Goal: Communication & Community: Connect with others

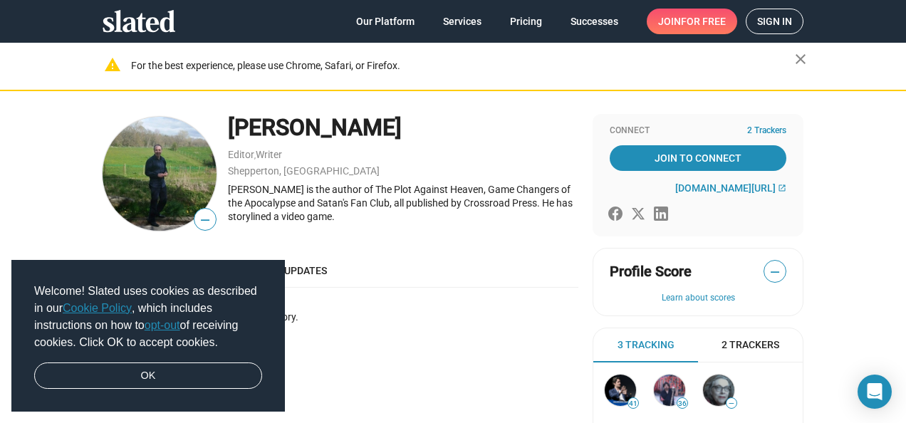
click at [507, 286] on div "Work history Interests Updates" at bounding box center [341, 271] width 476 height 34
click at [777, 20] on span "Sign in" at bounding box center [774, 21] width 35 height 24
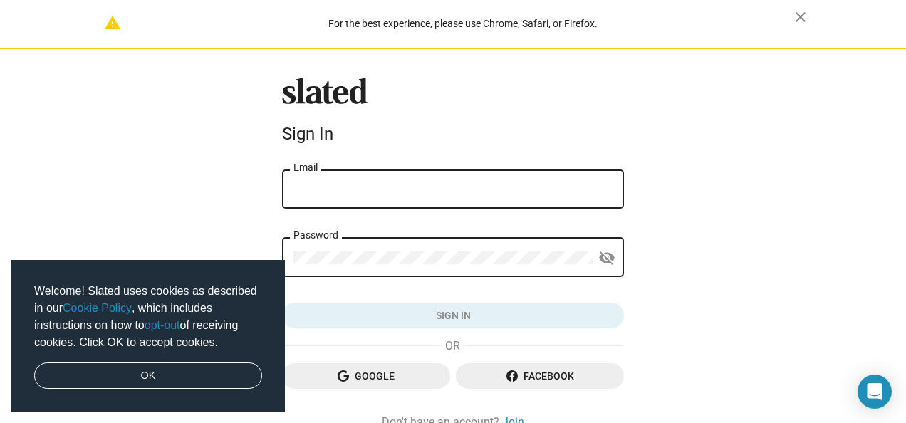
type input "[EMAIL_ADDRESS][DOMAIN_NAME]"
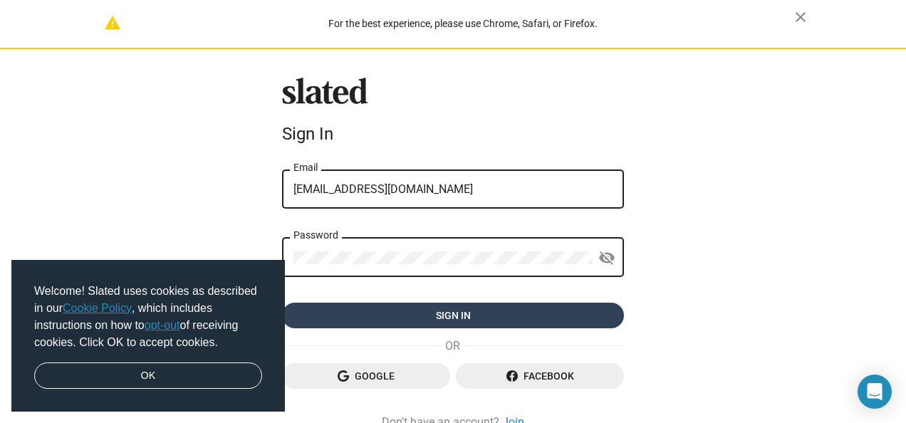
click at [497, 317] on span "Sign in" at bounding box center [453, 316] width 319 height 26
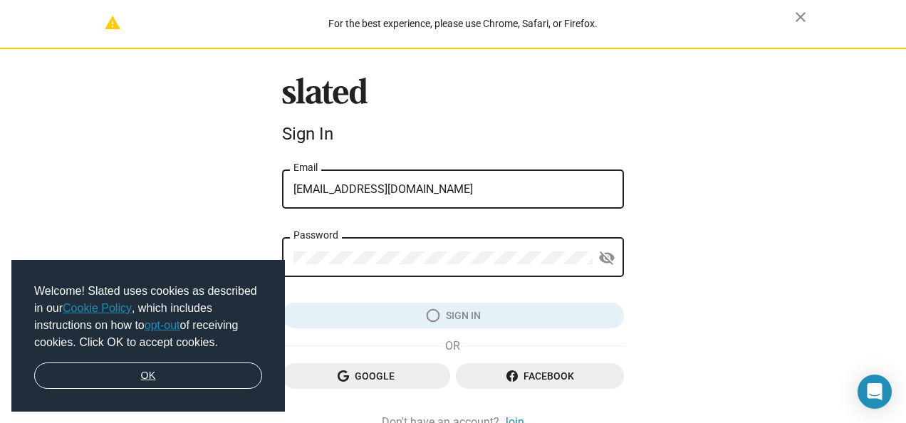
click at [232, 380] on link "OK" at bounding box center [148, 376] width 228 height 27
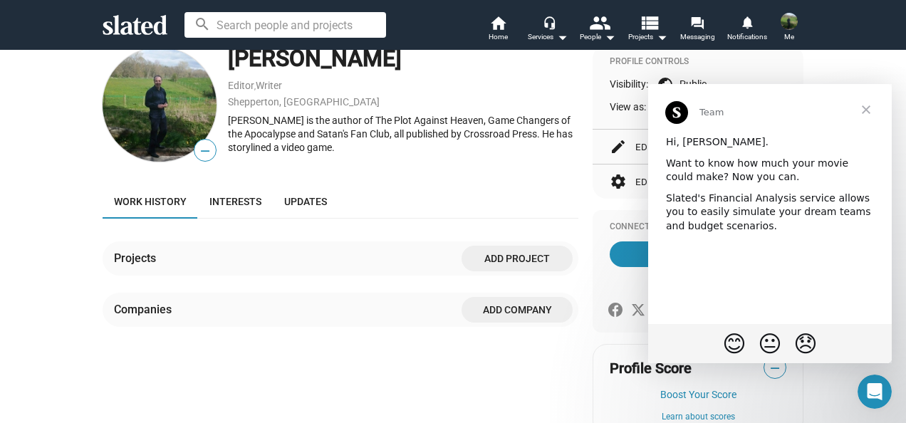
scroll to position [143, 0]
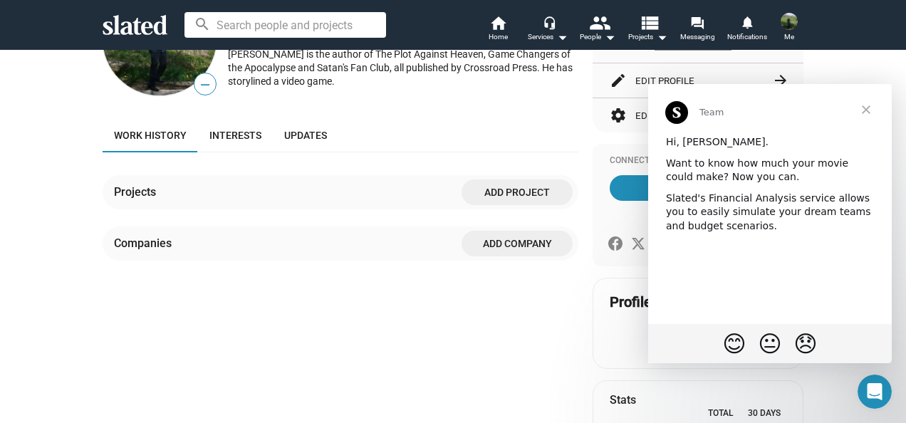
click at [864, 111] on span "Close" at bounding box center [866, 109] width 51 height 51
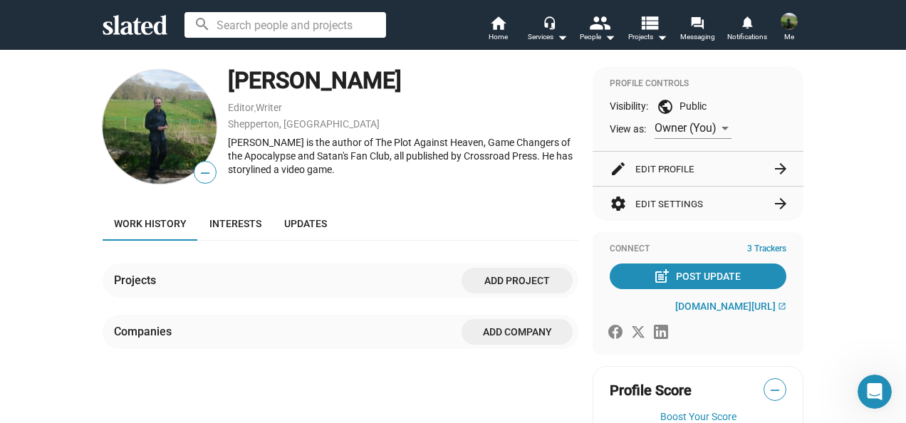
scroll to position [0, 0]
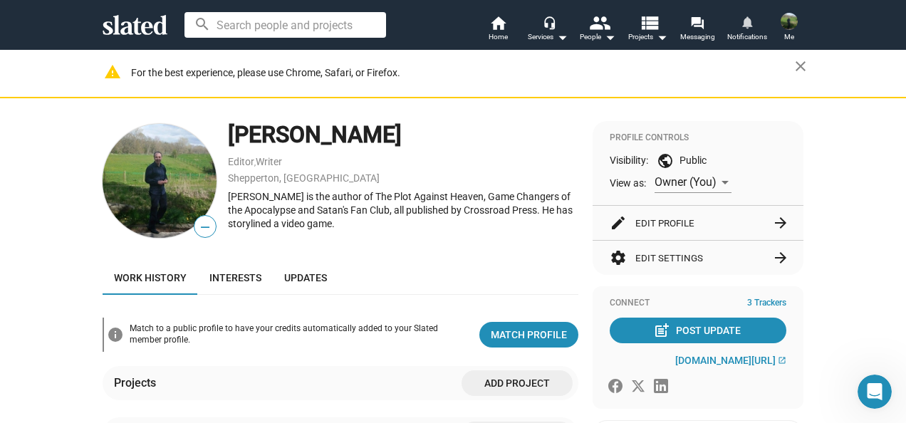
click at [750, 24] on mat-icon "notifications" at bounding box center [747, 22] width 14 height 14
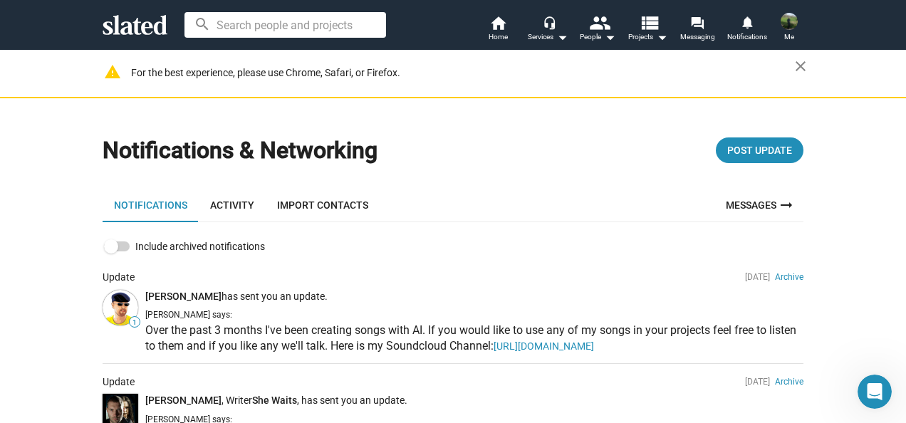
click at [768, 206] on link "Messages arrow_right_alt" at bounding box center [761, 205] width 86 height 34
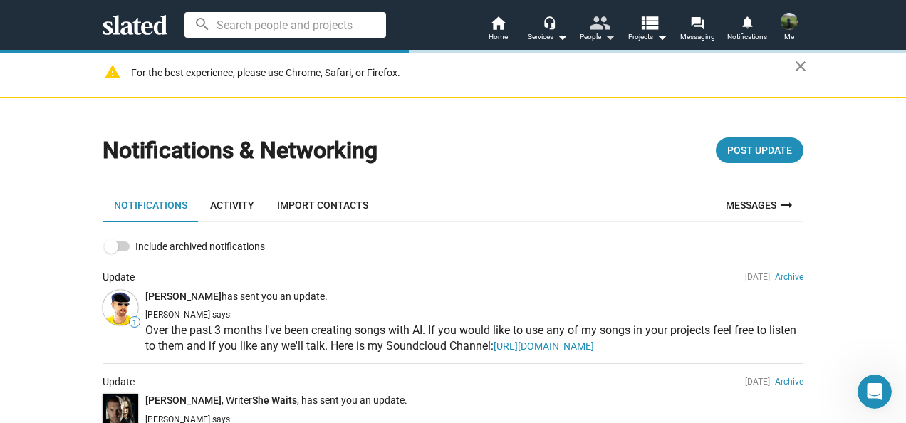
click at [611, 40] on mat-icon "arrow_drop_down" at bounding box center [609, 37] width 17 height 17
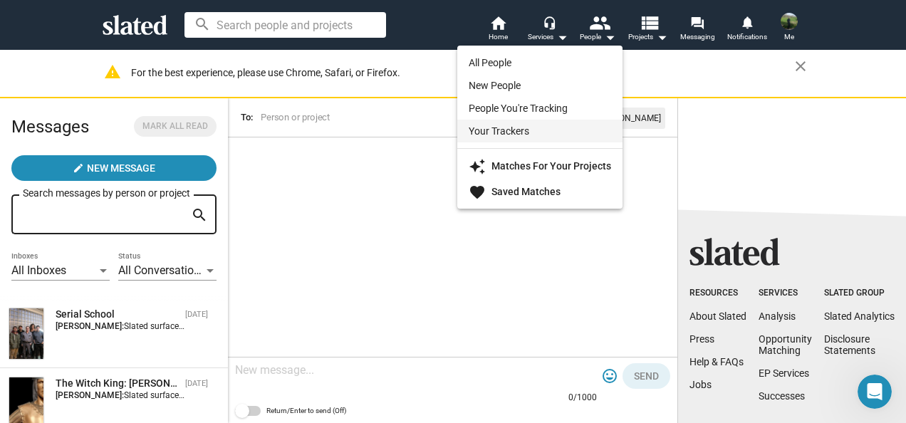
click at [534, 128] on link "Your Trackers" at bounding box center [539, 131] width 165 height 23
